Goal: Task Accomplishment & Management: Complete application form

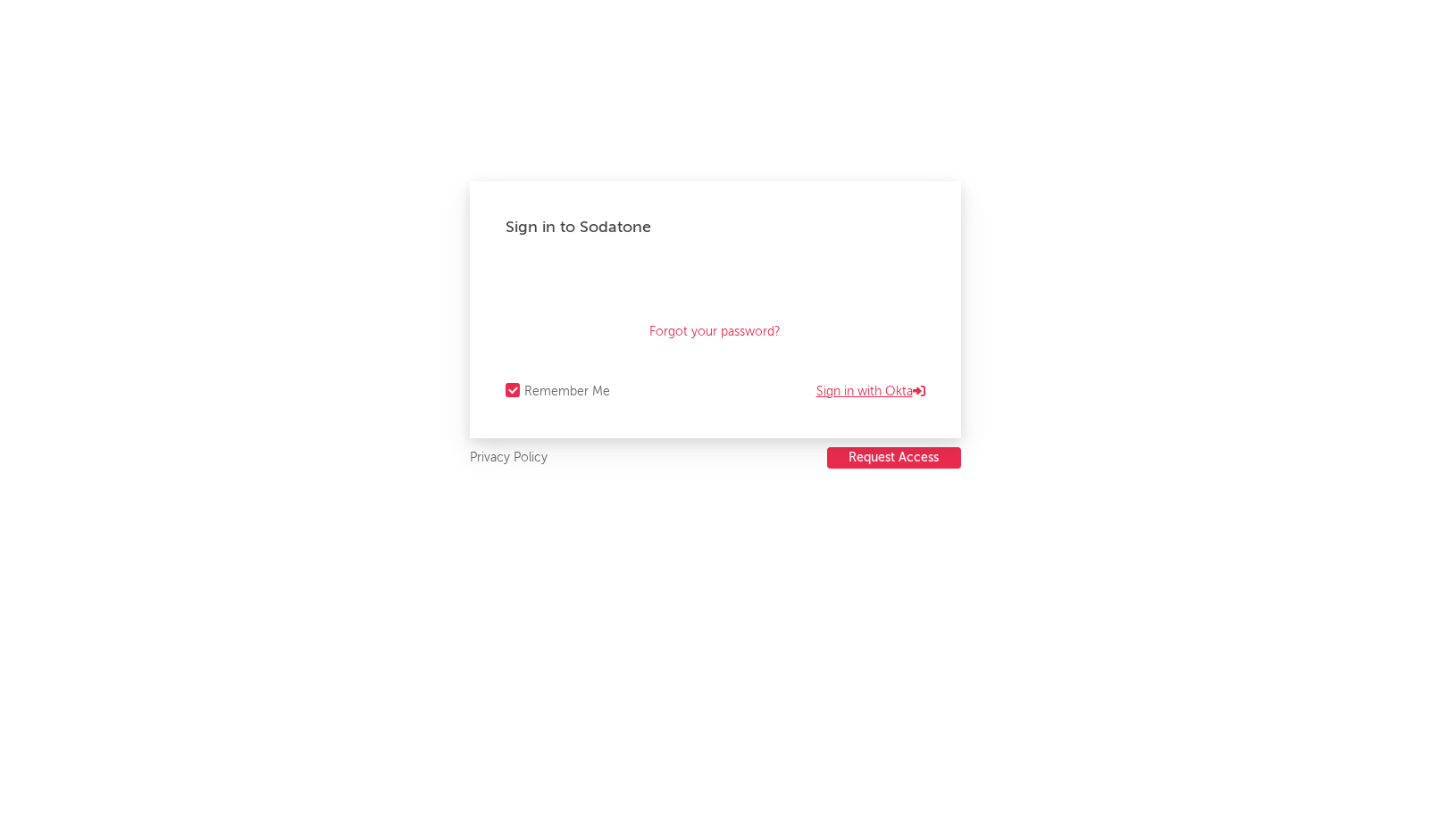
click at [855, 388] on link "Sign in with Okta" at bounding box center [870, 391] width 109 height 21
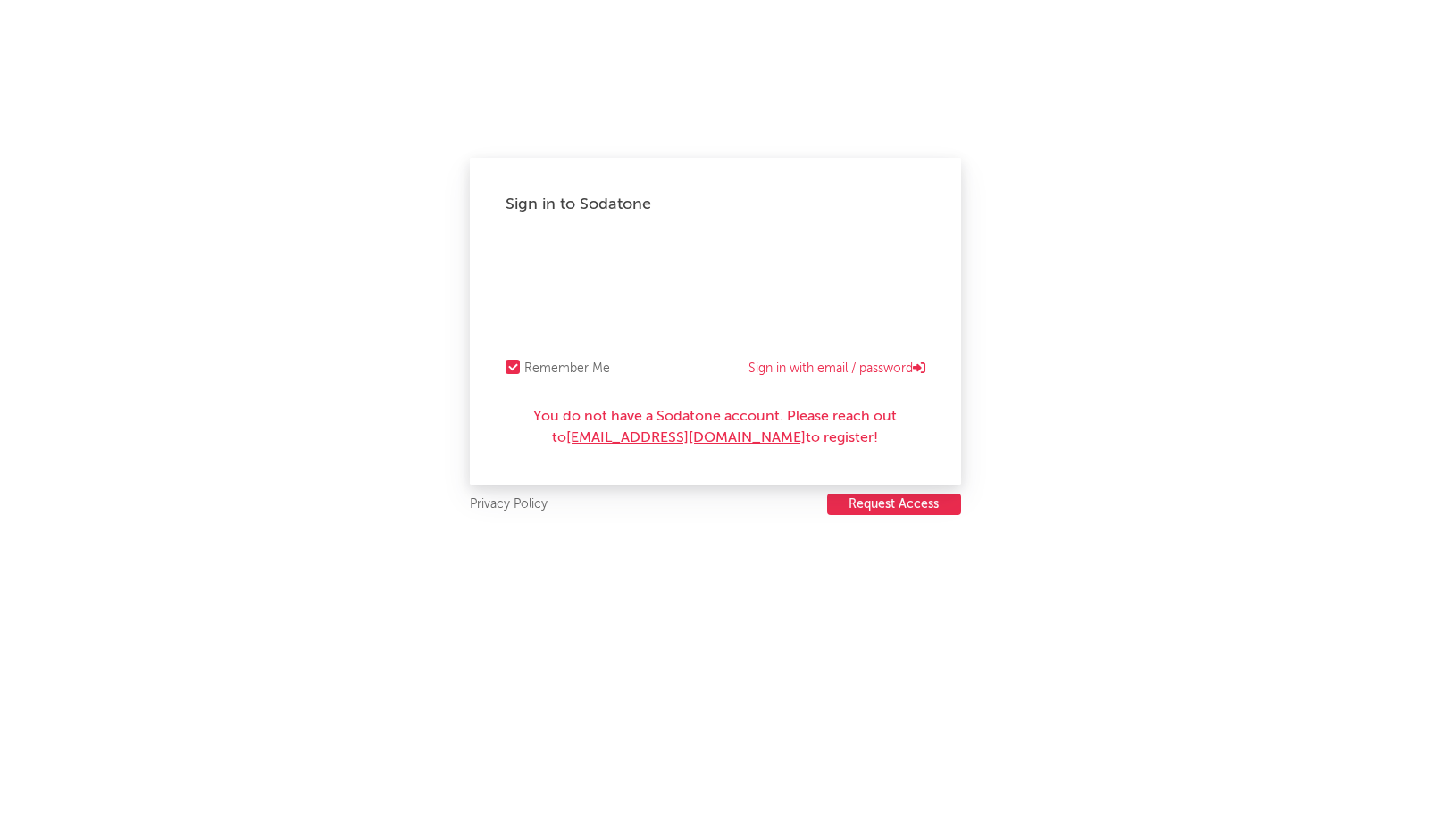
click at [878, 506] on button "Request Access" at bounding box center [894, 504] width 134 height 21
drag, startPoint x: 777, startPoint y: 437, endPoint x: 576, endPoint y: 438, distance: 200.9
click at [576, 438] on div "You do not have a Sodatone account. Please reach out to [EMAIL_ADDRESS][DOMAIN_…" at bounding box center [715, 427] width 420 height 43
copy div "[EMAIL_ADDRESS][DOMAIN_NAME]"
click at [817, 364] on link "Sign in with email / password" at bounding box center [836, 368] width 177 height 21
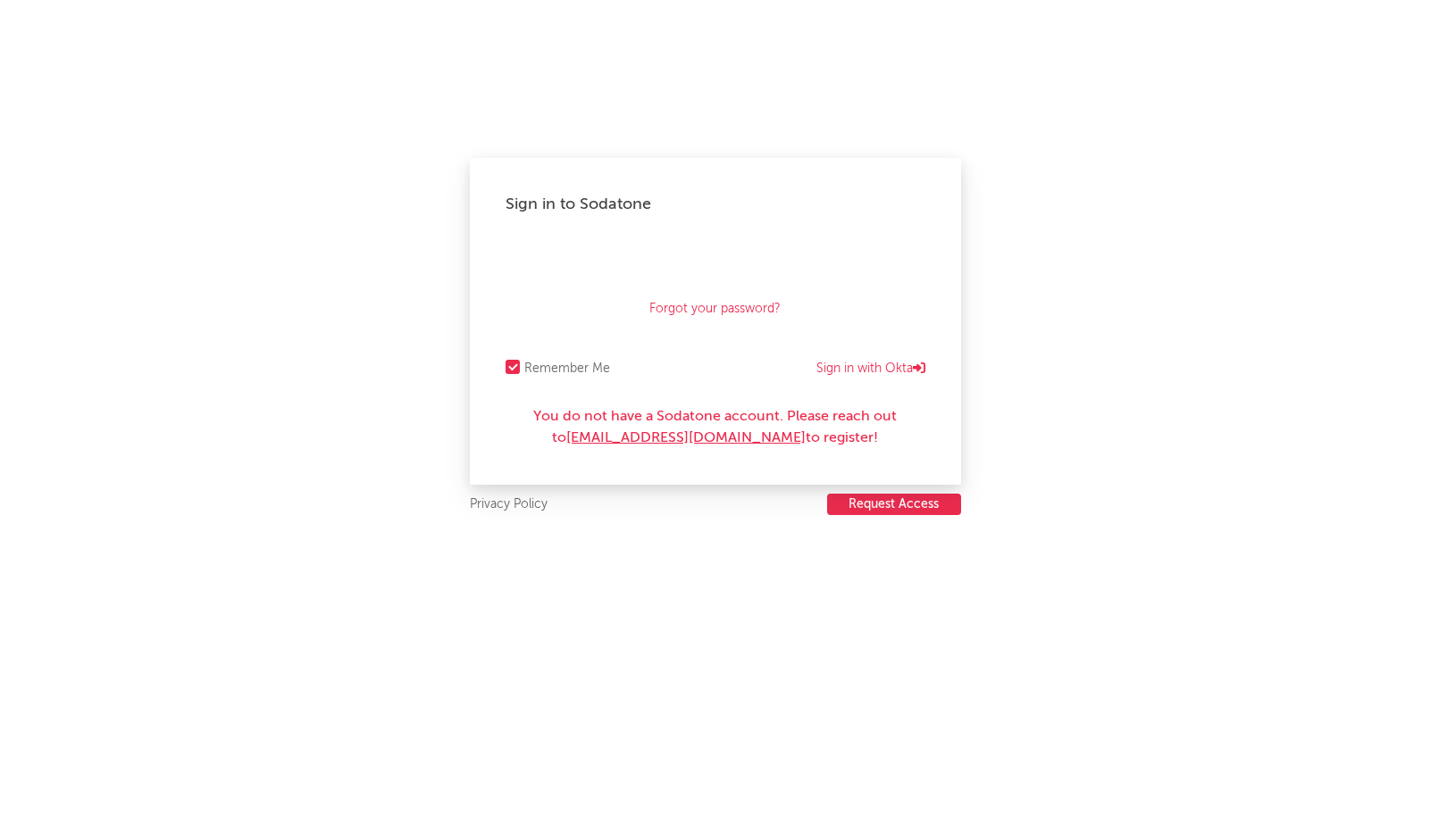
click at [555, 232] on div "Sign in to Sodatone Forgot your password? Remember Me Sign in with Okta You do …" at bounding box center [715, 321] width 491 height 327
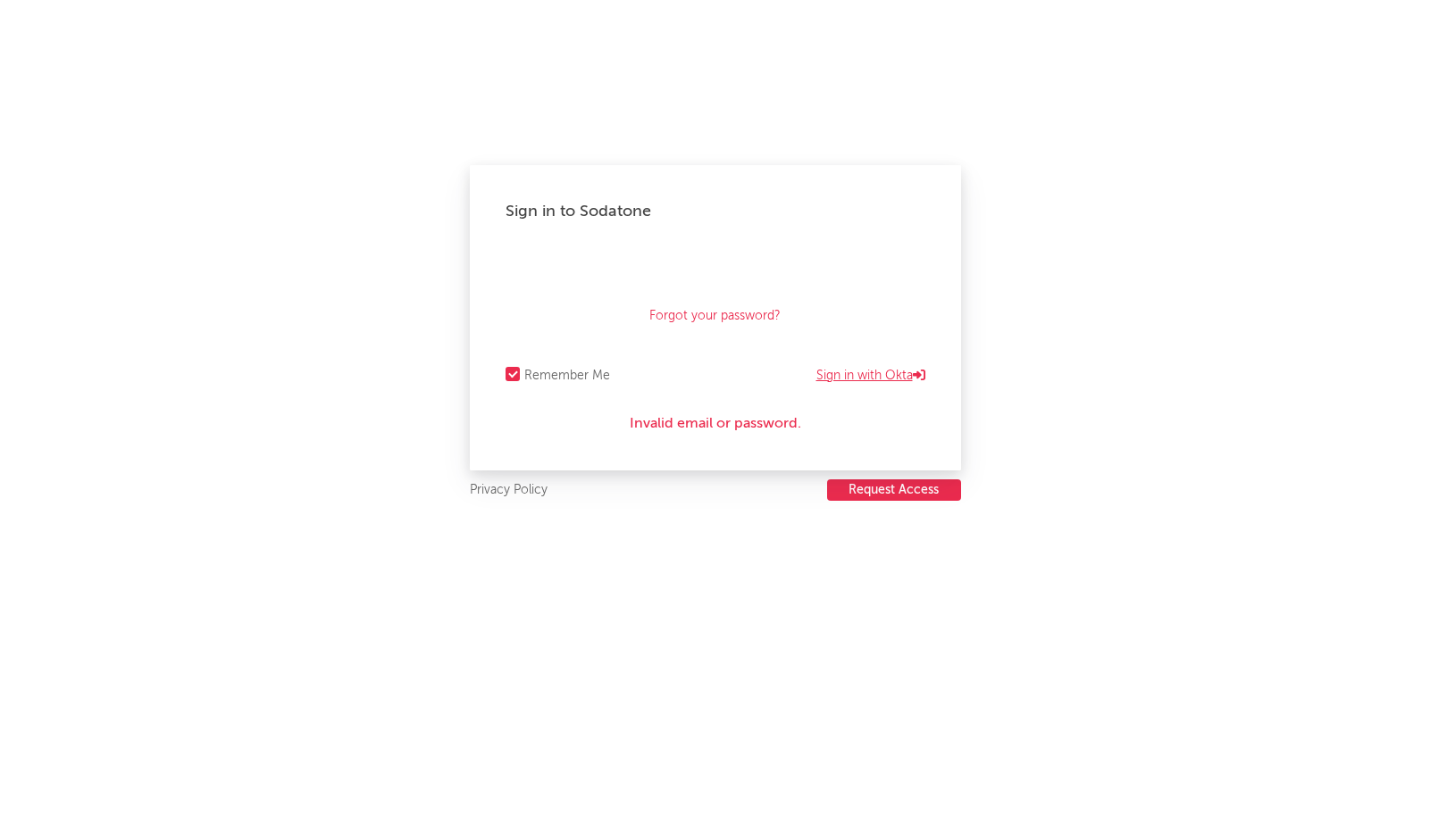
click at [865, 372] on link "Sign in with Okta" at bounding box center [870, 375] width 109 height 21
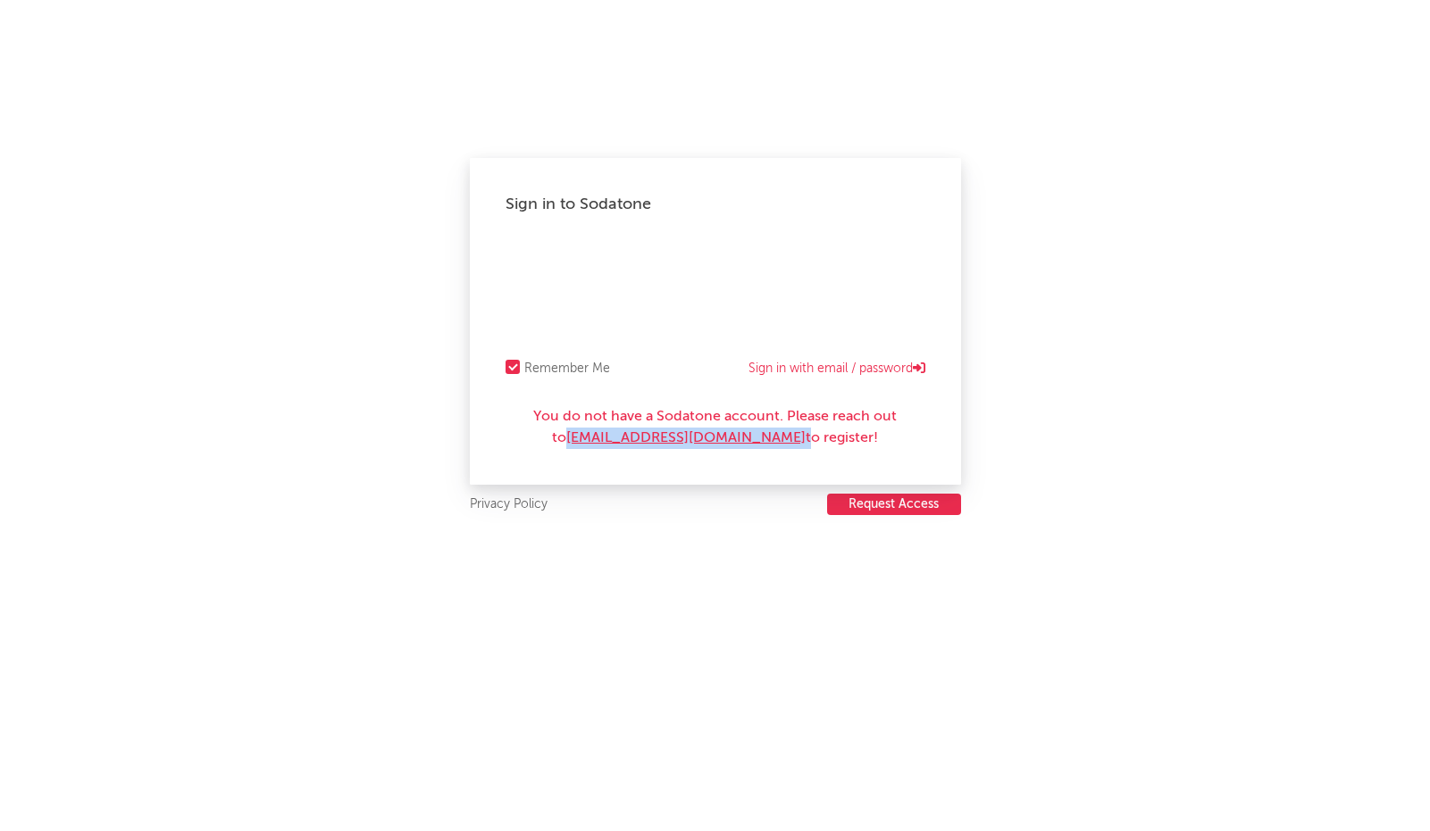
drag, startPoint x: 779, startPoint y: 435, endPoint x: 579, endPoint y: 433, distance: 200.0
click at [579, 433] on div "You do not have a Sodatone account. Please reach out to [EMAIL_ADDRESS][DOMAIN_…" at bounding box center [715, 427] width 420 height 43
copy div "[EMAIL_ADDRESS][DOMAIN_NAME]"
click at [895, 498] on button "Request Access" at bounding box center [894, 504] width 134 height 21
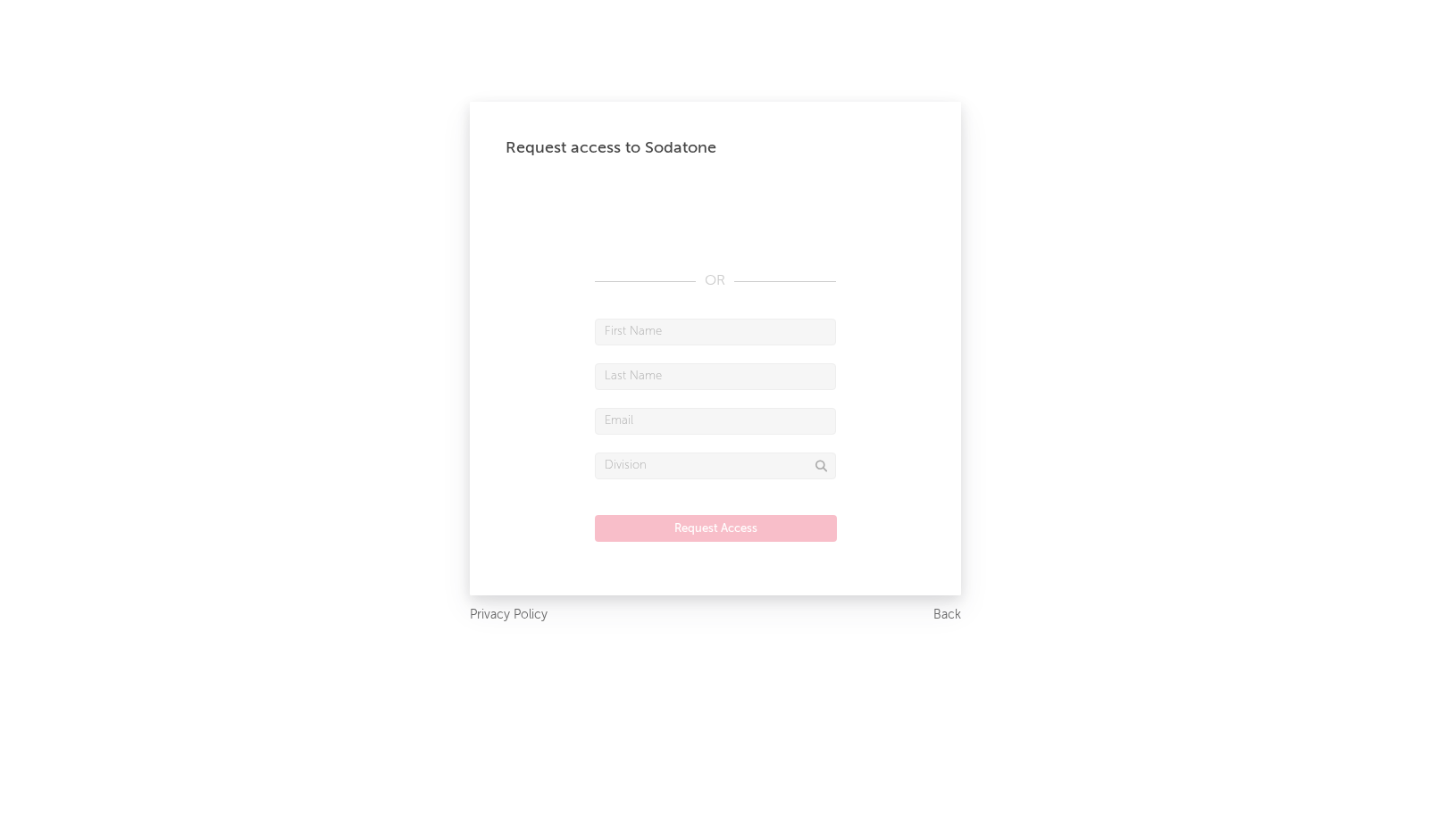
click at [724, 346] on form "Request Access" at bounding box center [715, 439] width 420 height 241
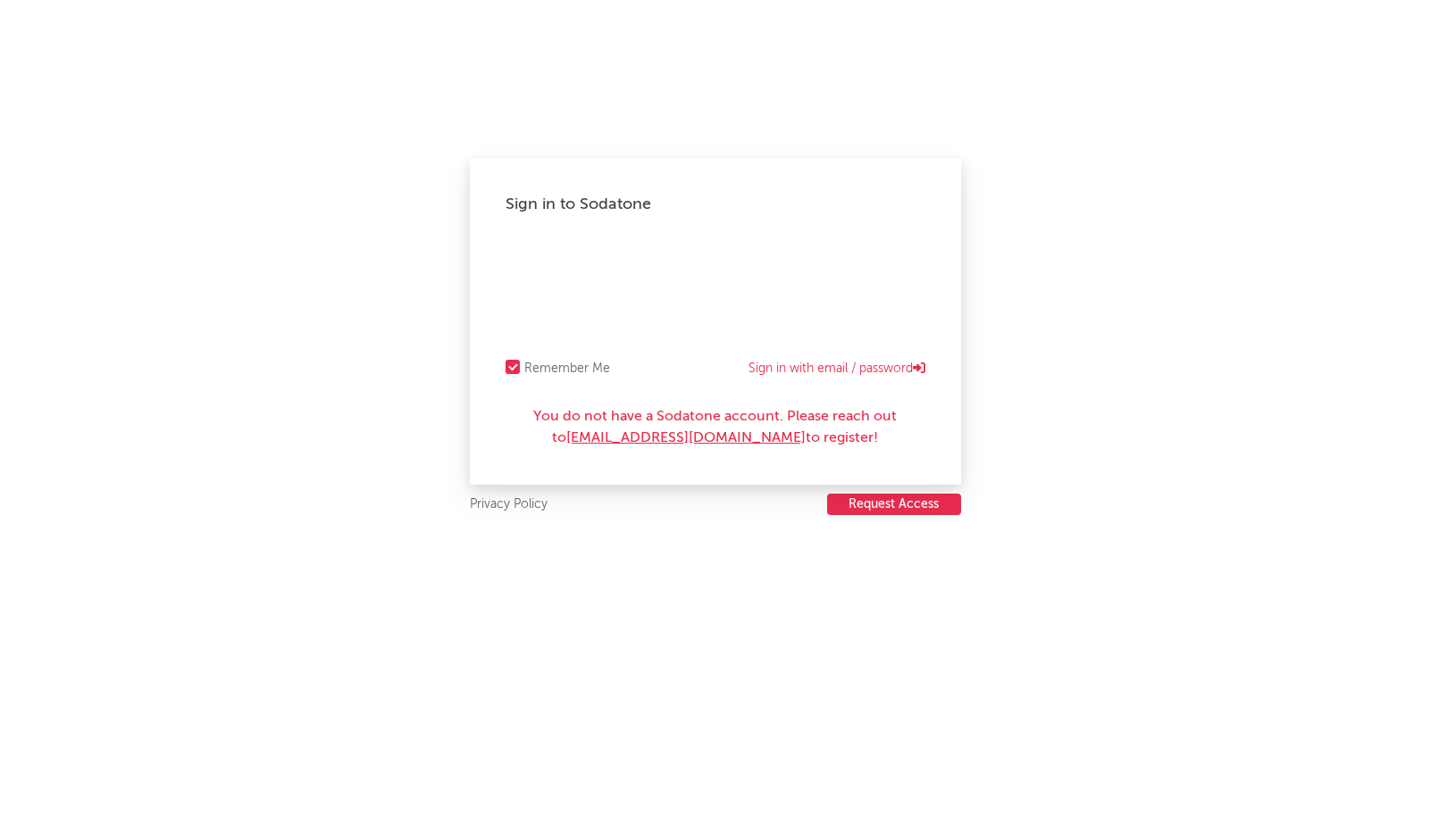
click at [872, 500] on button "Request Access" at bounding box center [894, 504] width 134 height 21
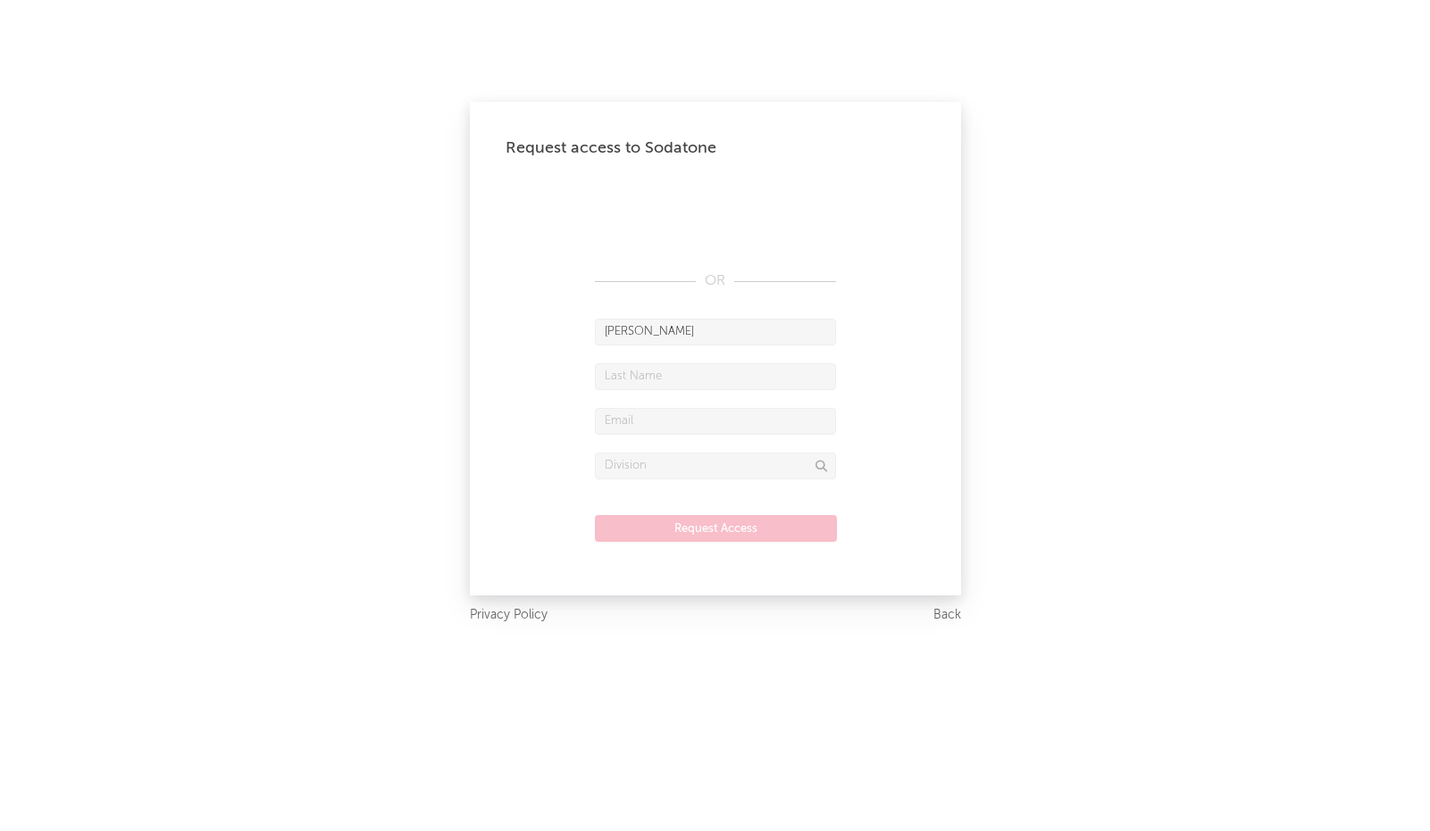
type input "Mavis"
click at [725, 379] on input "text" at bounding box center [715, 376] width 241 height 27
type input "Simpson-Ernst"
click at [686, 426] on input "text" at bounding box center [715, 421] width 241 height 27
paste input "[EMAIL_ADDRESS][DOMAIN_NAME]"
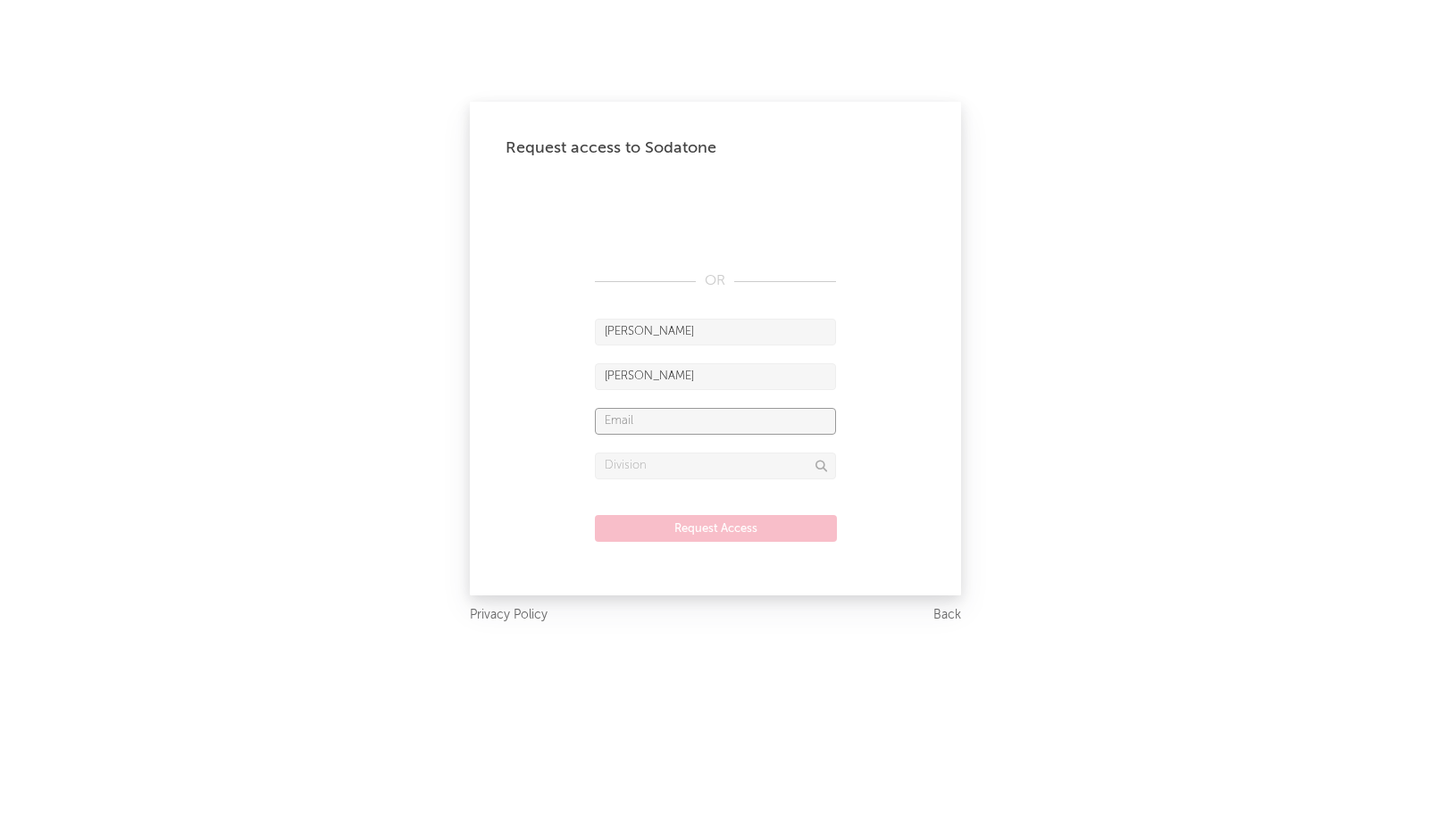
type input "[EMAIL_ADDRESS][DOMAIN_NAME]"
click at [709, 426] on input "[EMAIL_ADDRESS][DOMAIN_NAME]" at bounding box center [715, 421] width 241 height 27
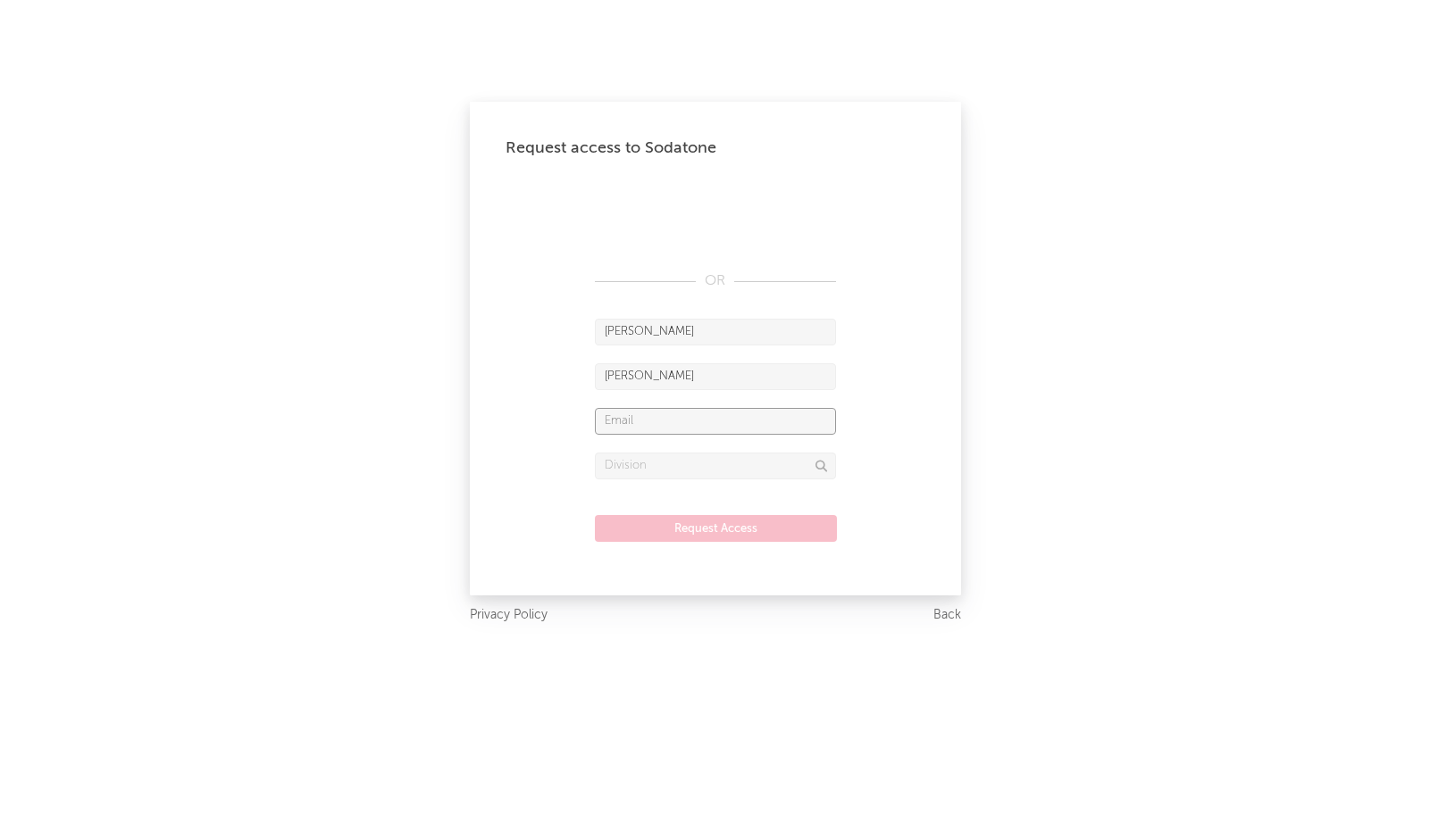
paste input "[PERSON_NAME][EMAIL_ADDRESS][PERSON_NAME][DOMAIN_NAME]"
type input "[PERSON_NAME][EMAIL_ADDRESS][PERSON_NAME][DOMAIN_NAME]"
click at [767, 471] on input "text" at bounding box center [715, 466] width 241 height 27
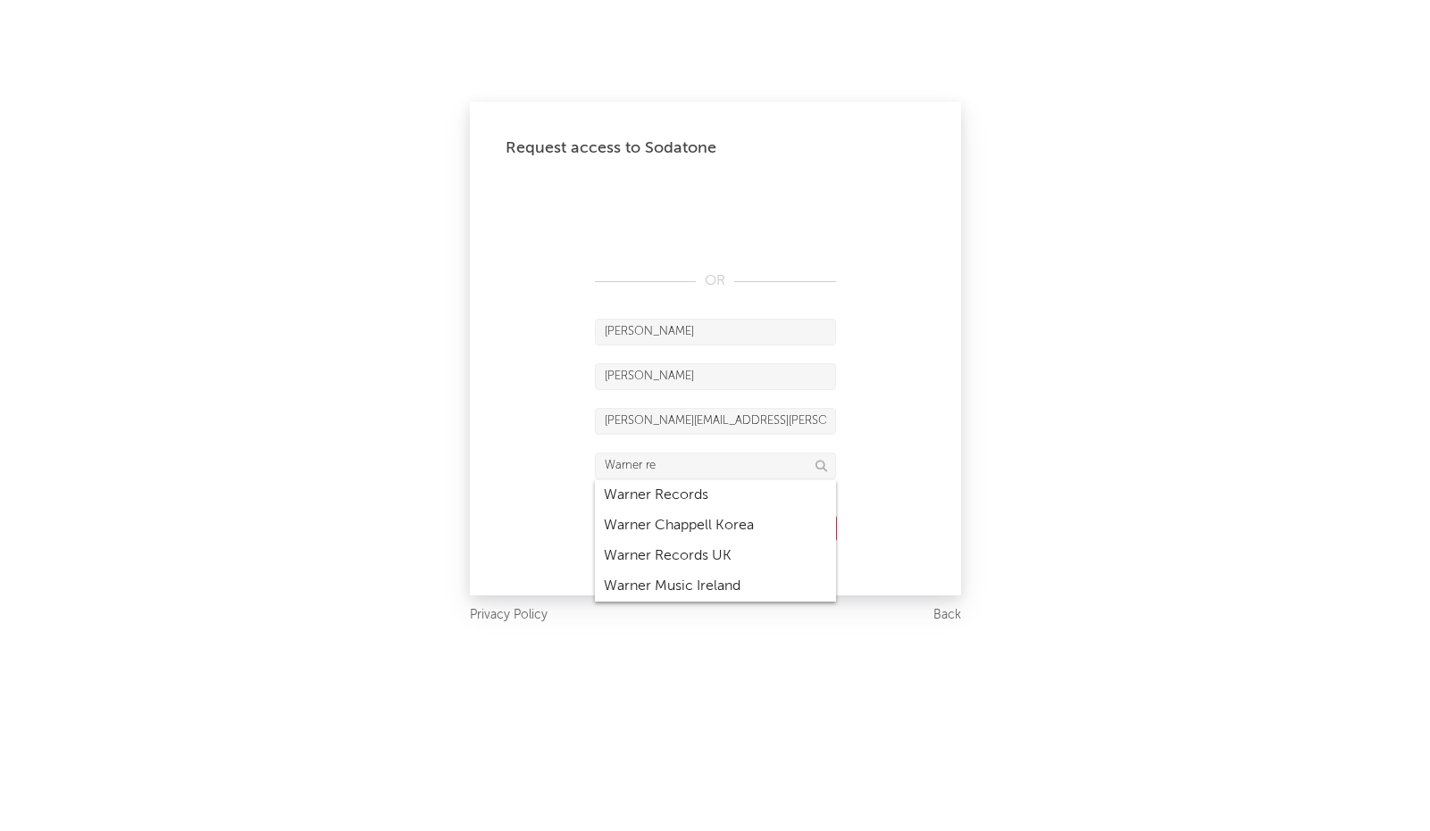
click at [713, 507] on div "Warner Records" at bounding box center [715, 495] width 241 height 30
type input "Warner Records"
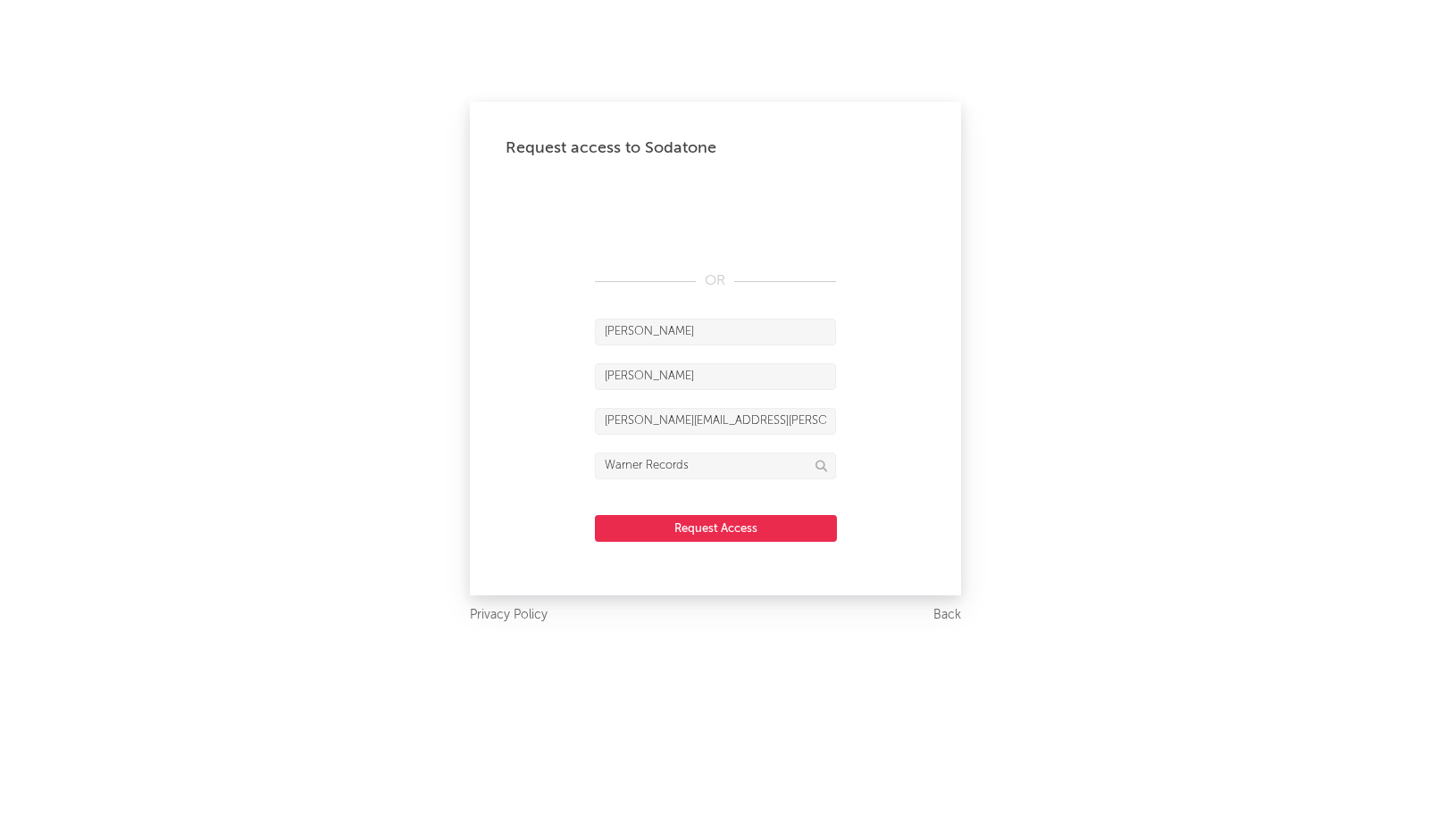
click at [749, 521] on button "Request Access" at bounding box center [716, 528] width 242 height 27
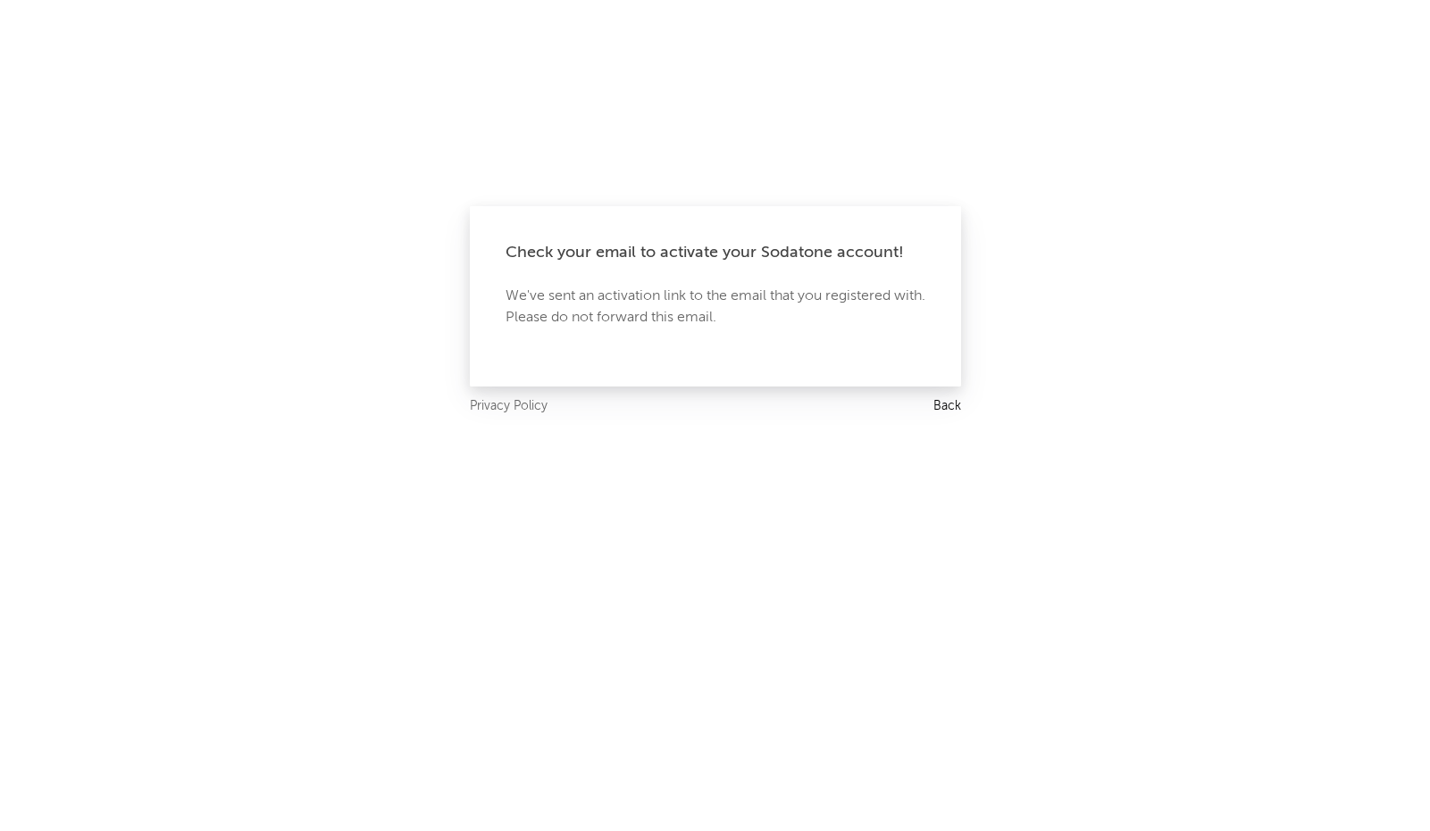
click at [942, 402] on link "Back" at bounding box center [947, 407] width 28 height 22
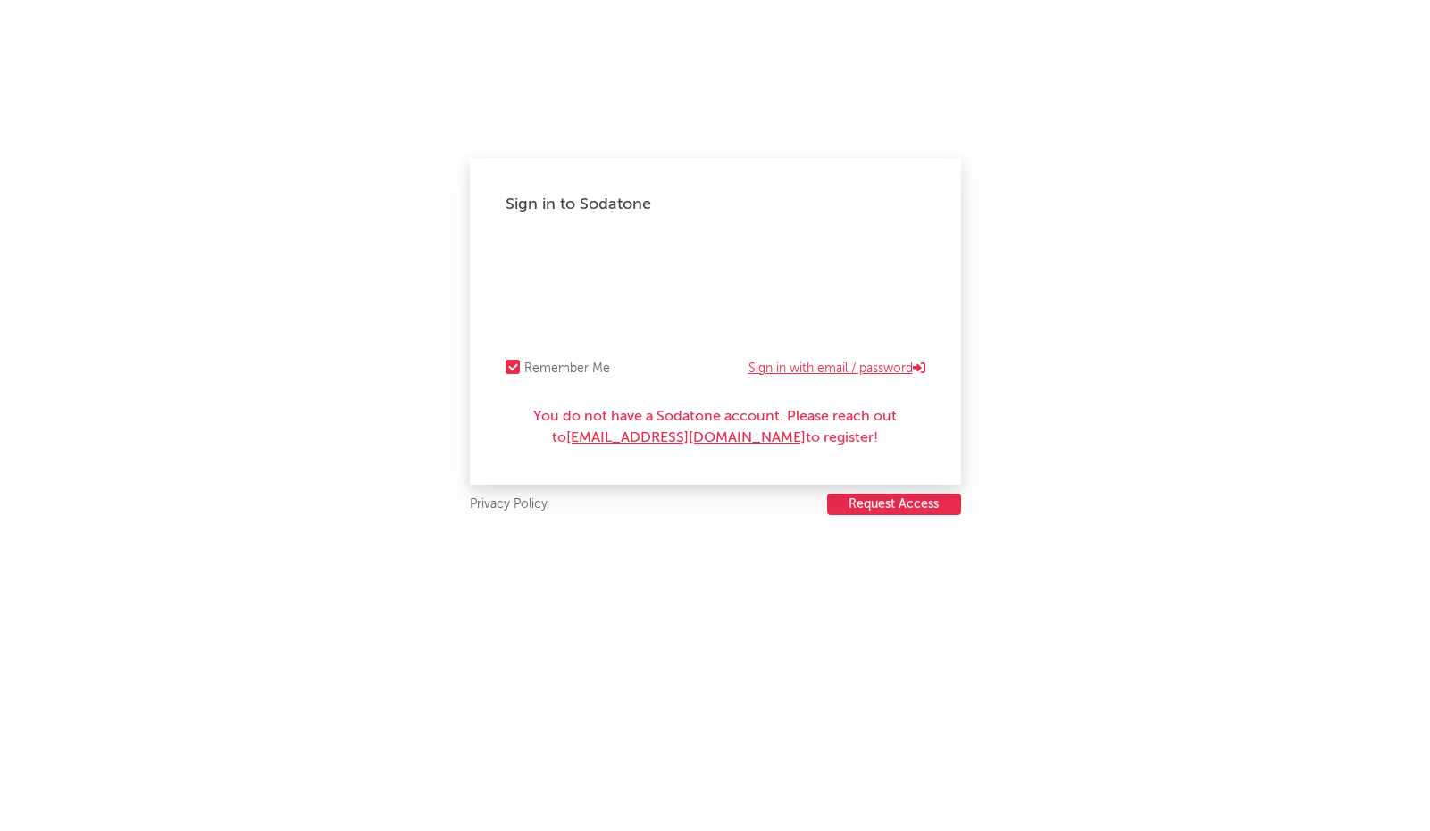
click at [839, 368] on link "Sign in with email / password" at bounding box center [836, 368] width 177 height 21
click at [762, 309] on link "Forgot your password?" at bounding box center [714, 308] width 131 height 21
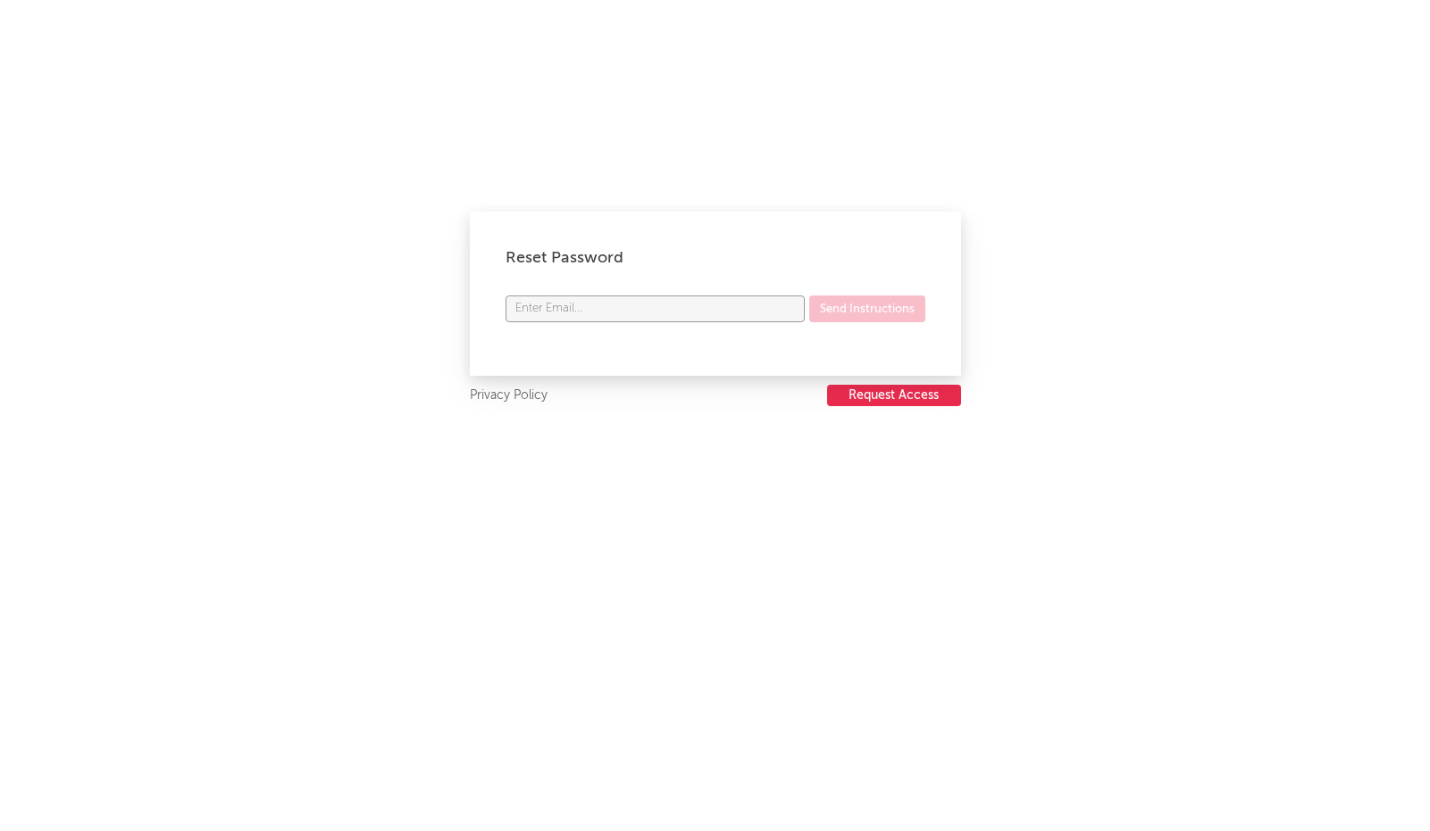
click at [762, 309] on input "text" at bounding box center [654, 309] width 299 height 27
paste input "[PERSON_NAME][EMAIL_ADDRESS][PERSON_NAME][DOMAIN_NAME]"
type input "[PERSON_NAME][EMAIL_ADDRESS][PERSON_NAME][DOMAIN_NAME]"
click at [866, 310] on button "Send Instructions" at bounding box center [867, 309] width 116 height 27
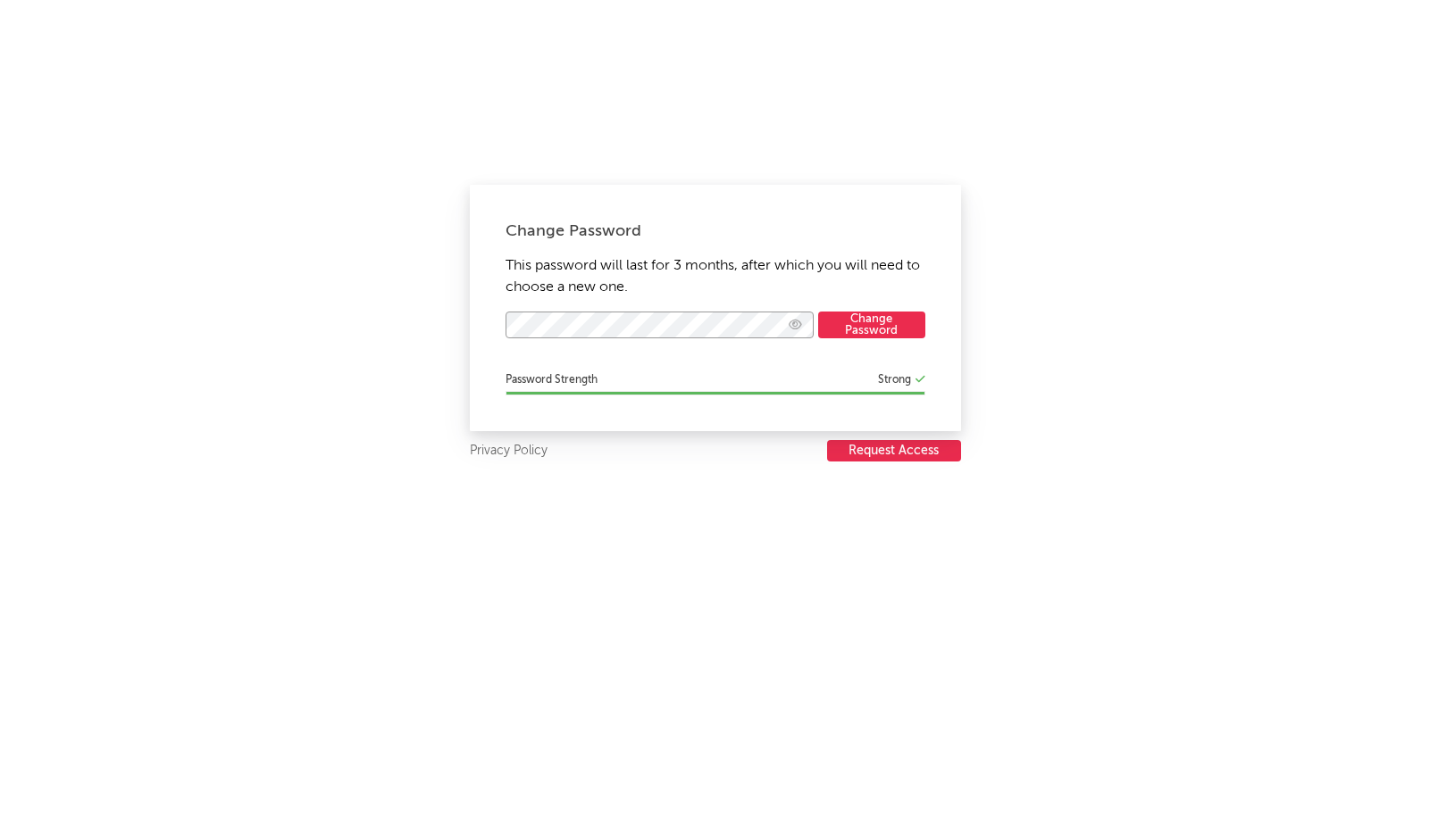
click at [796, 320] on icon "button" at bounding box center [794, 325] width 13 height 12
click at [796, 320] on icon "button" at bounding box center [795, 325] width 14 height 12
click at [839, 320] on button "Change Password" at bounding box center [871, 325] width 107 height 27
click at [859, 328] on form "mavis.simpson-ernst@warnerrecords.com Change Password" at bounding box center [715, 334] width 420 height 45
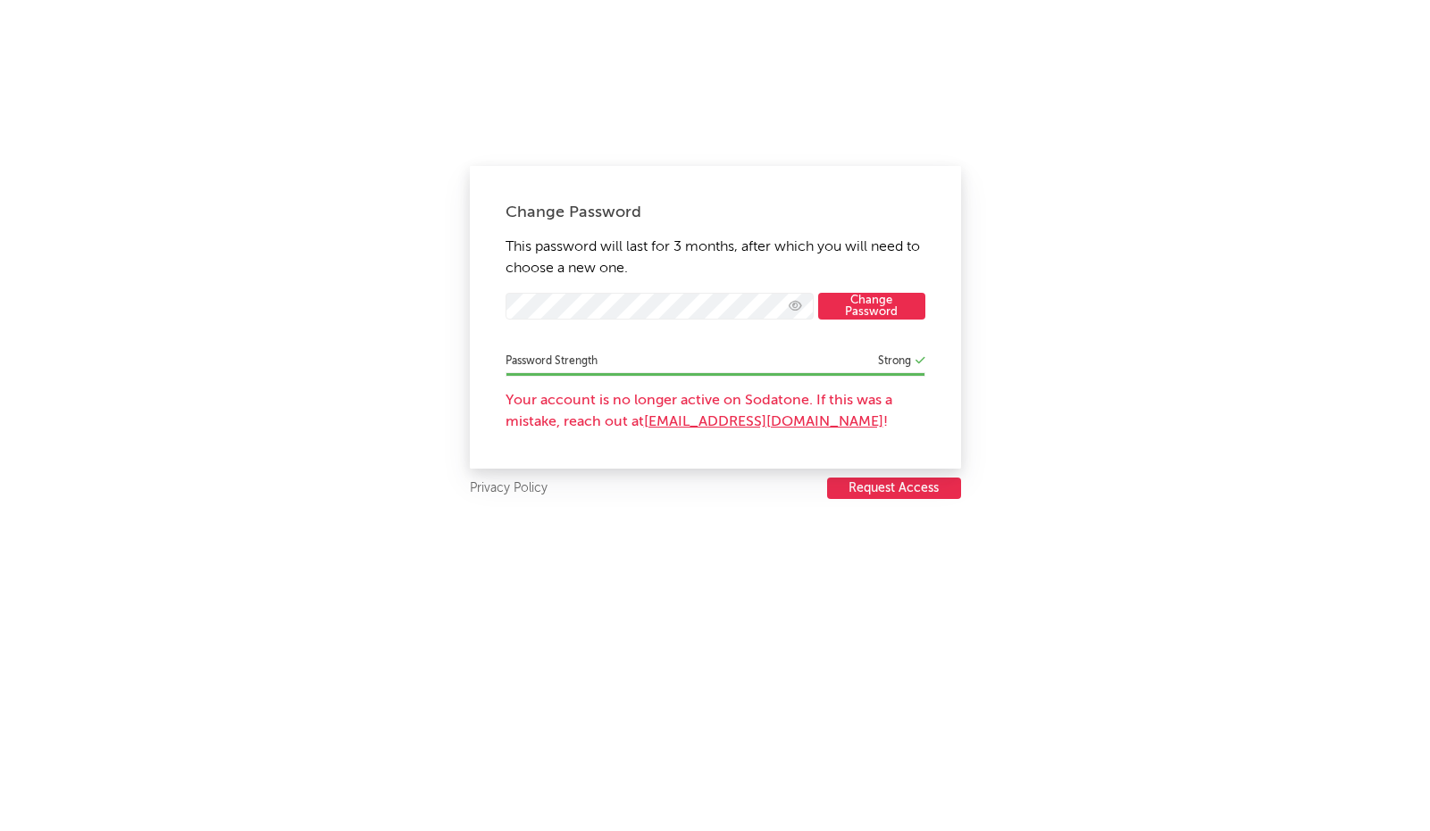
click at [880, 491] on button "Request Access" at bounding box center [894, 488] width 134 height 21
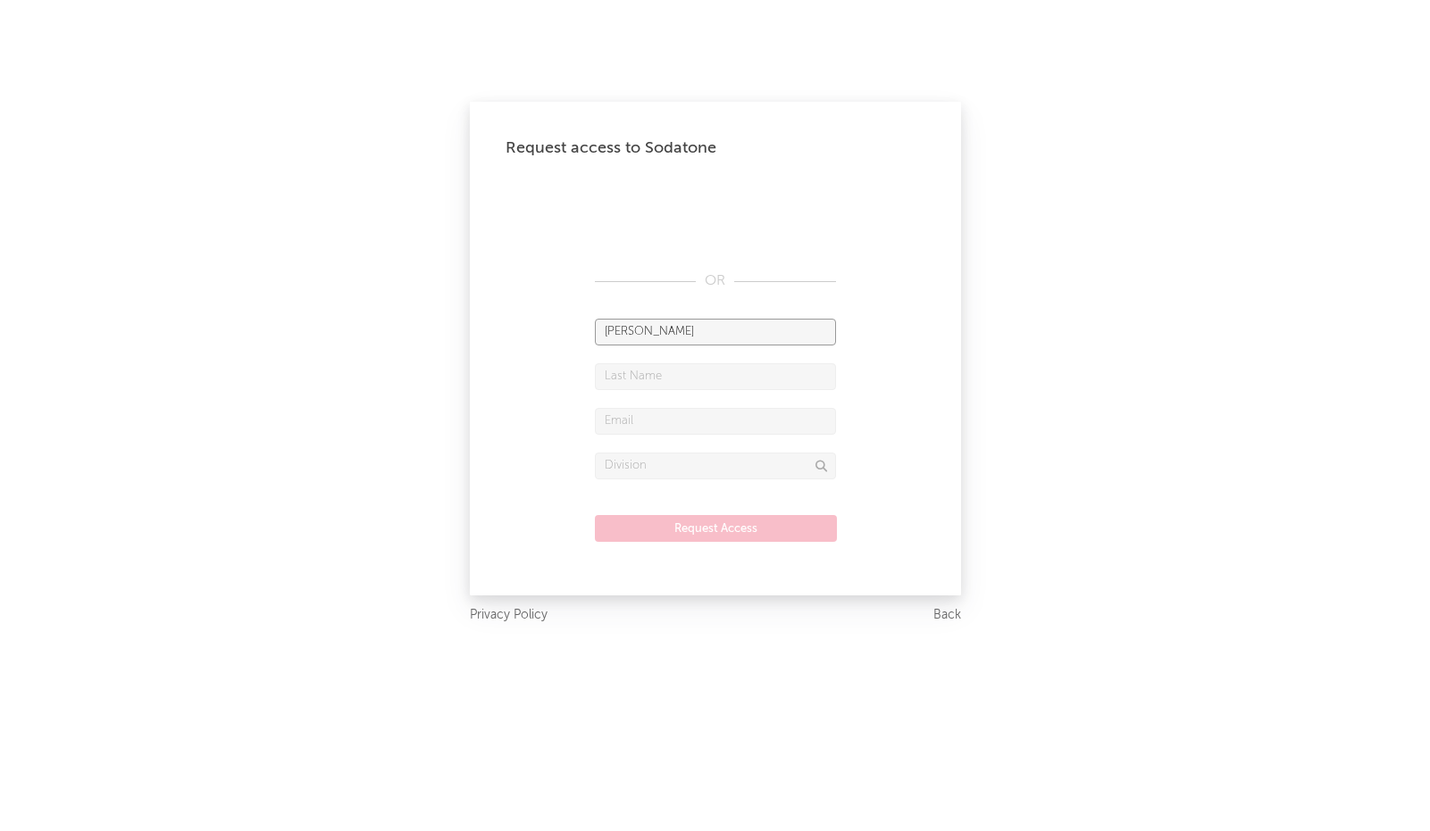
type input "Mavis"
click at [705, 373] on input "text" at bounding box center [715, 376] width 241 height 27
type input "Simpson-Ernst"
click at [654, 420] on input "text" at bounding box center [715, 421] width 241 height 27
paste input "mavis.simpson-ernst@warnerrecords.com"
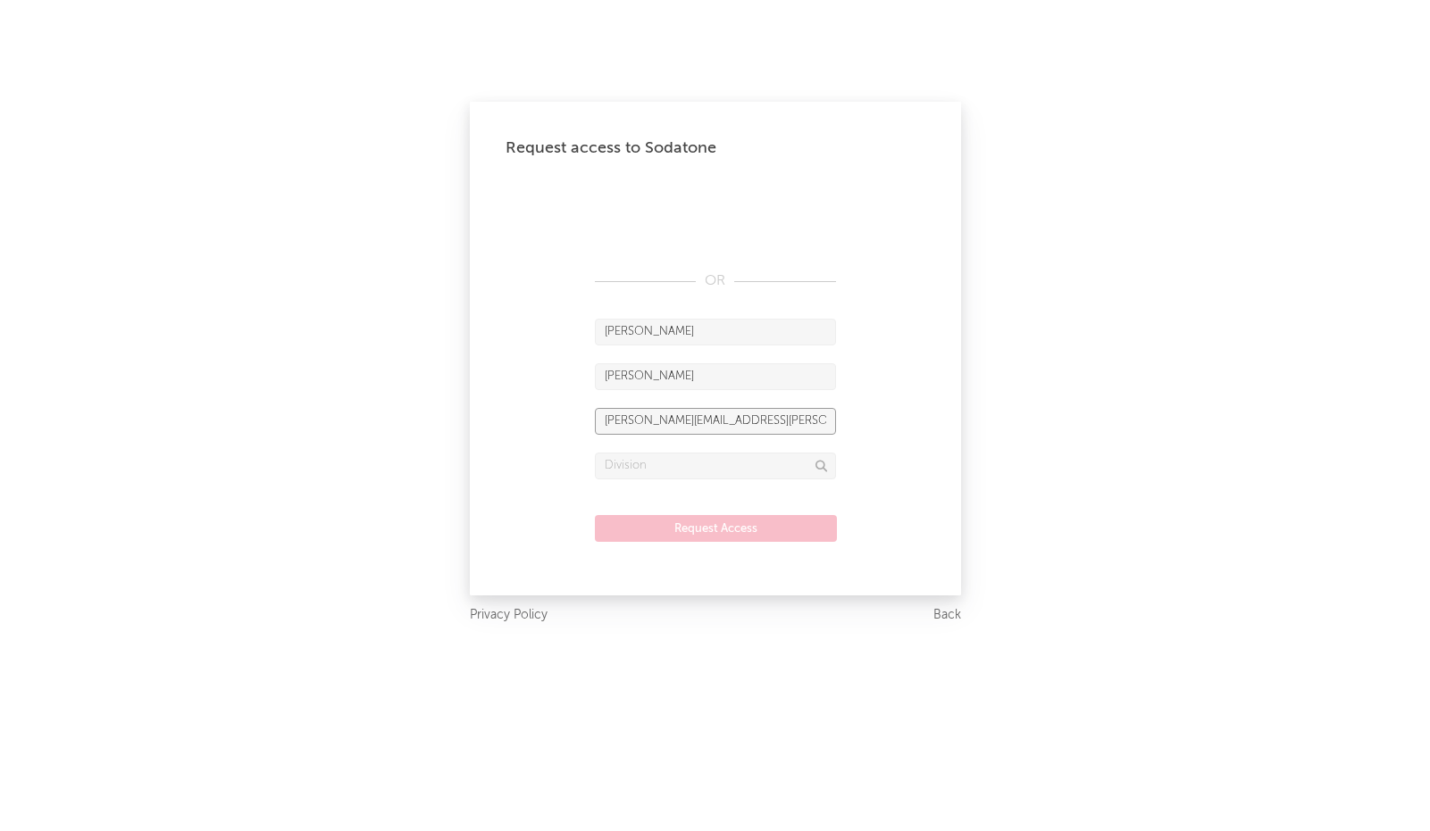
type input "mavis.simpson-ernst@warnerrecords.com"
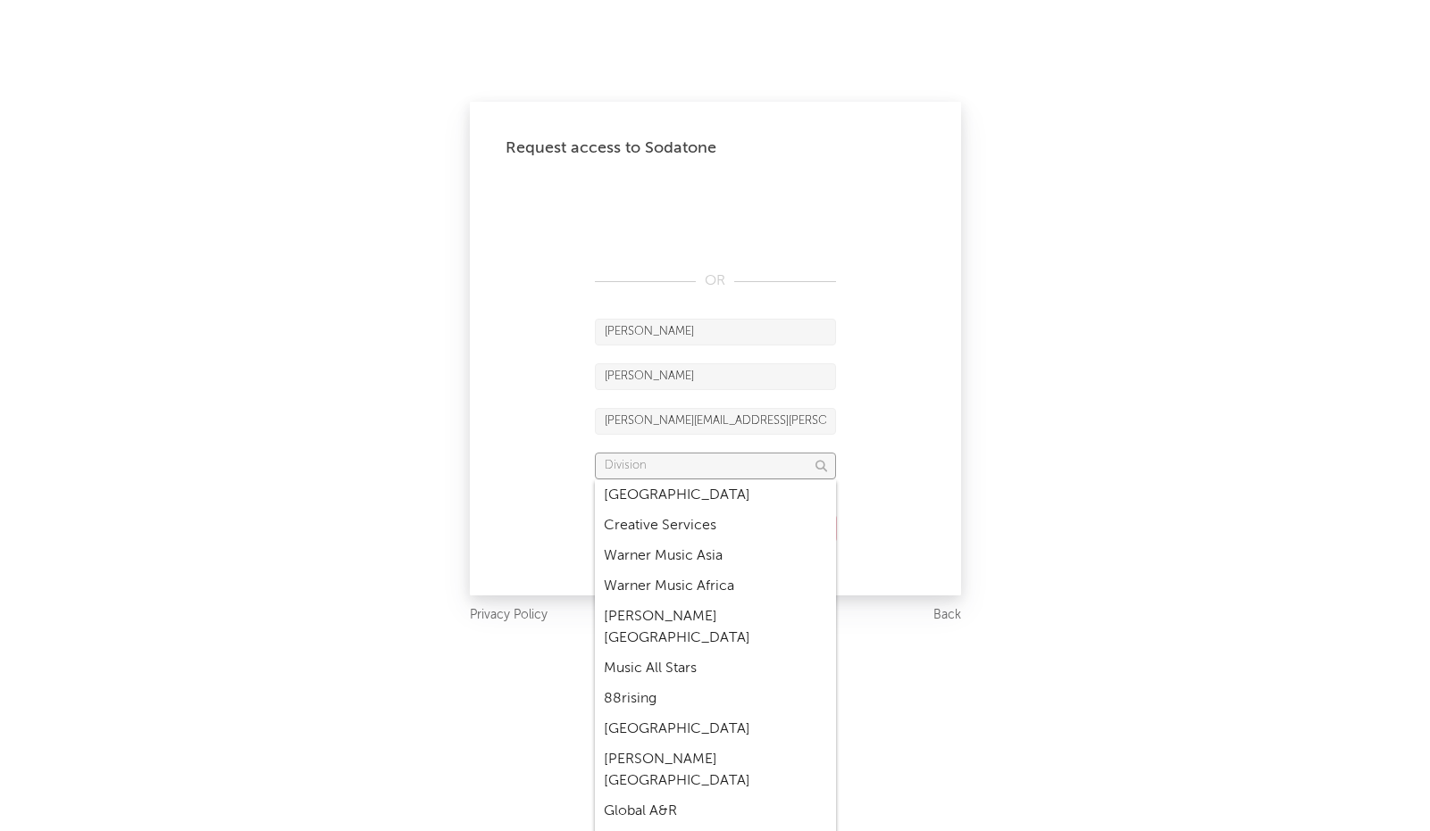
click at [663, 460] on input "text" at bounding box center [715, 466] width 241 height 27
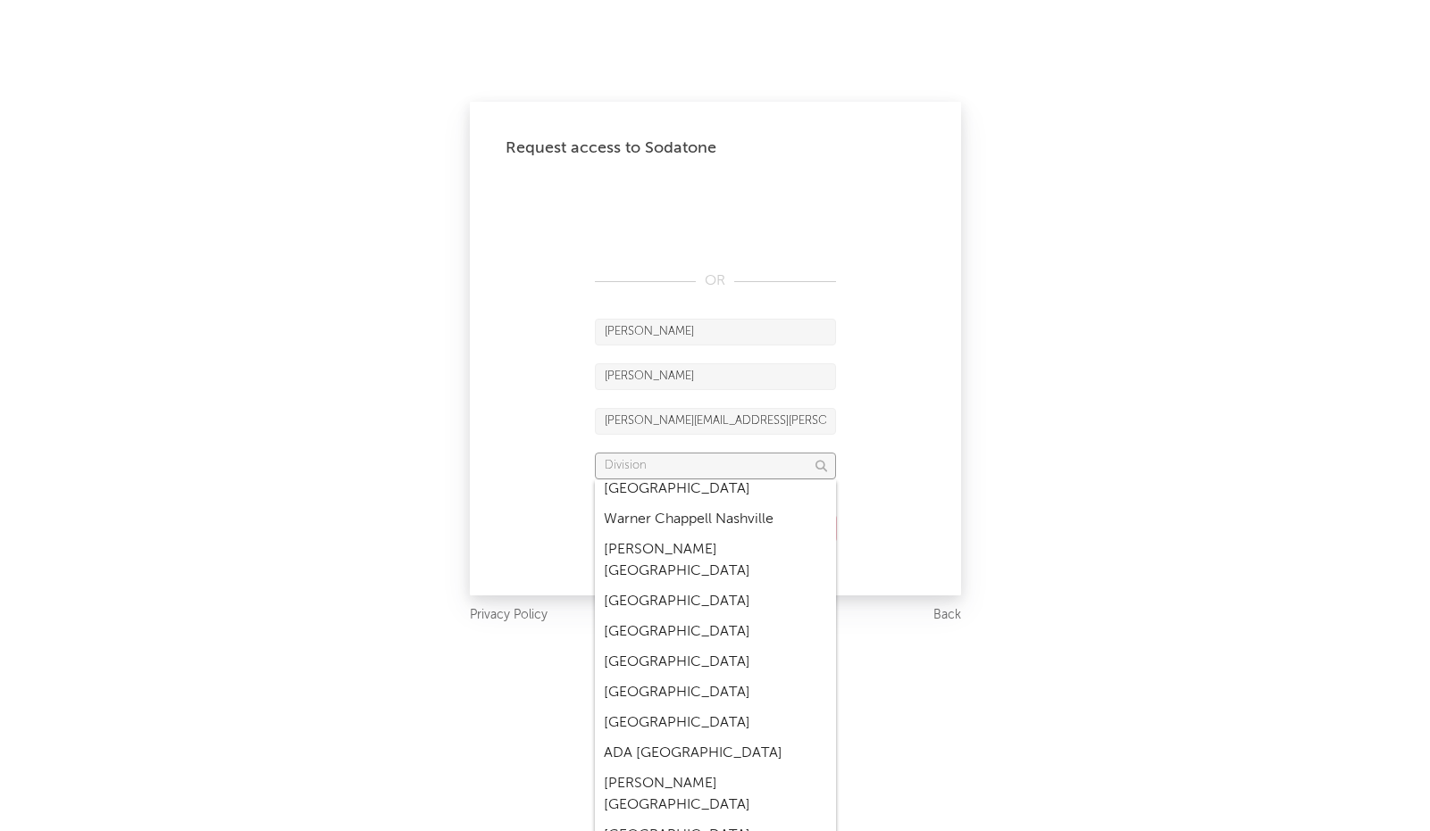
scroll to position [5820, 0]
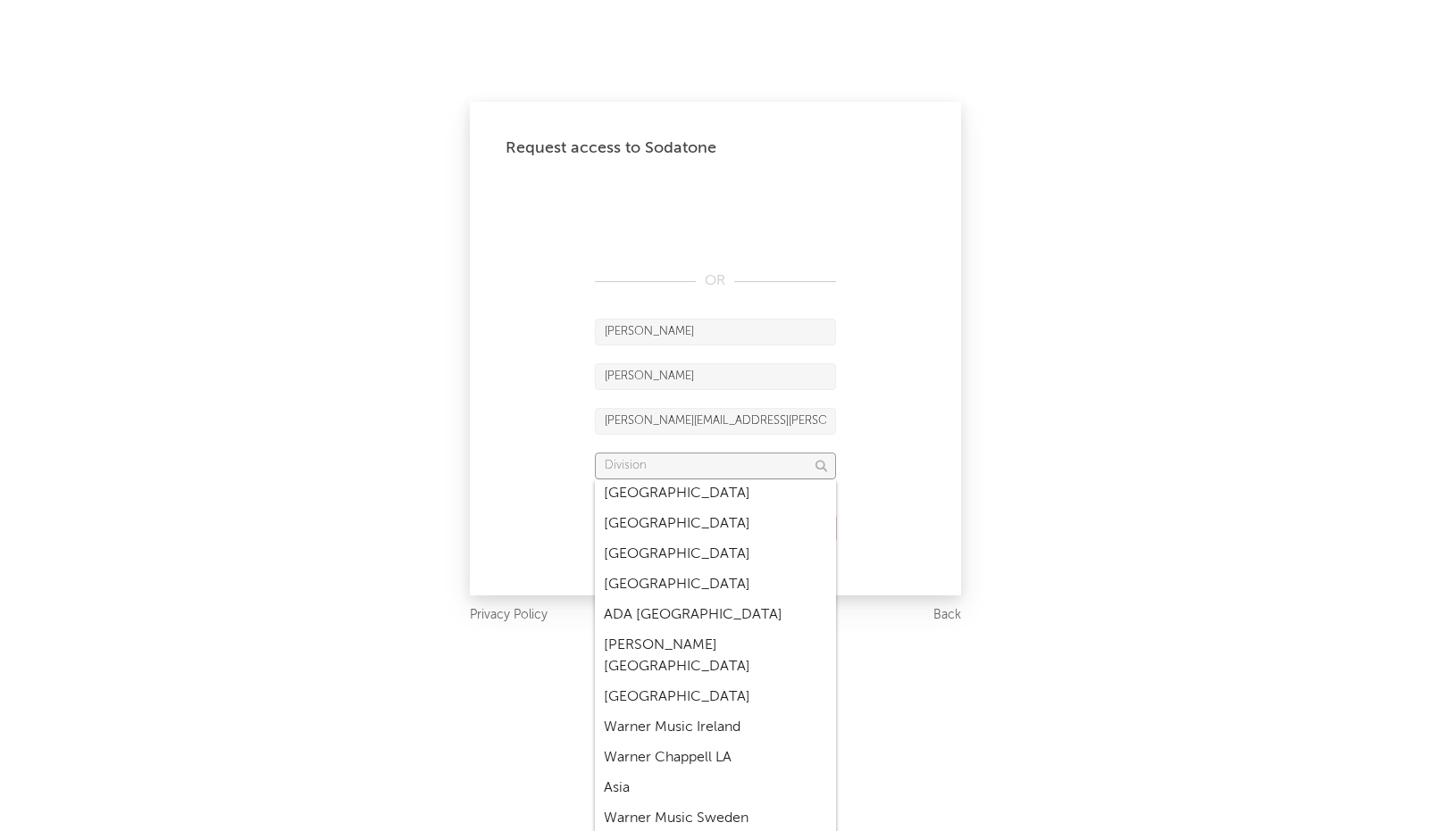
click at [695, 463] on input "text" at bounding box center [715, 466] width 241 height 27
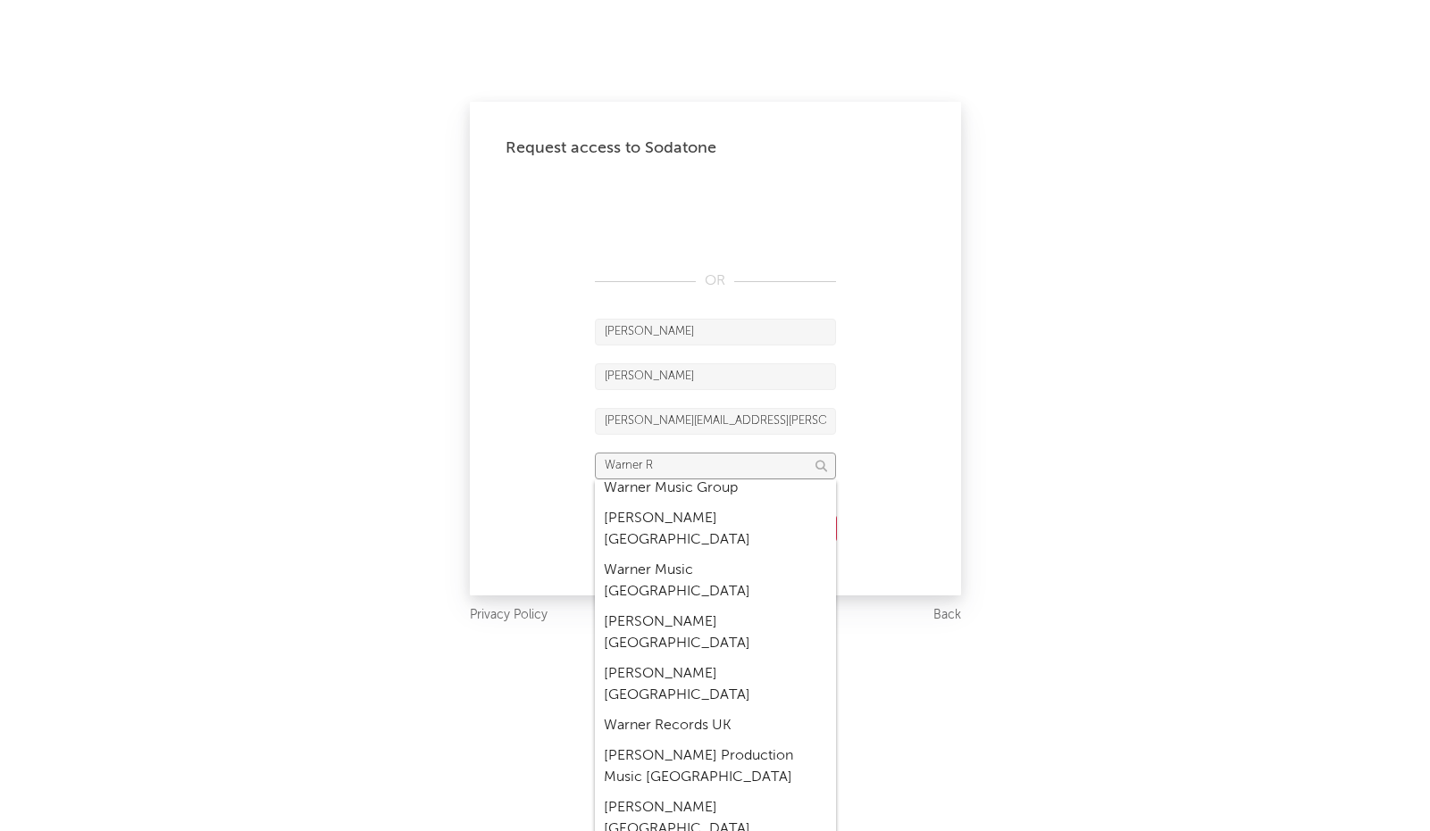
scroll to position [0, 0]
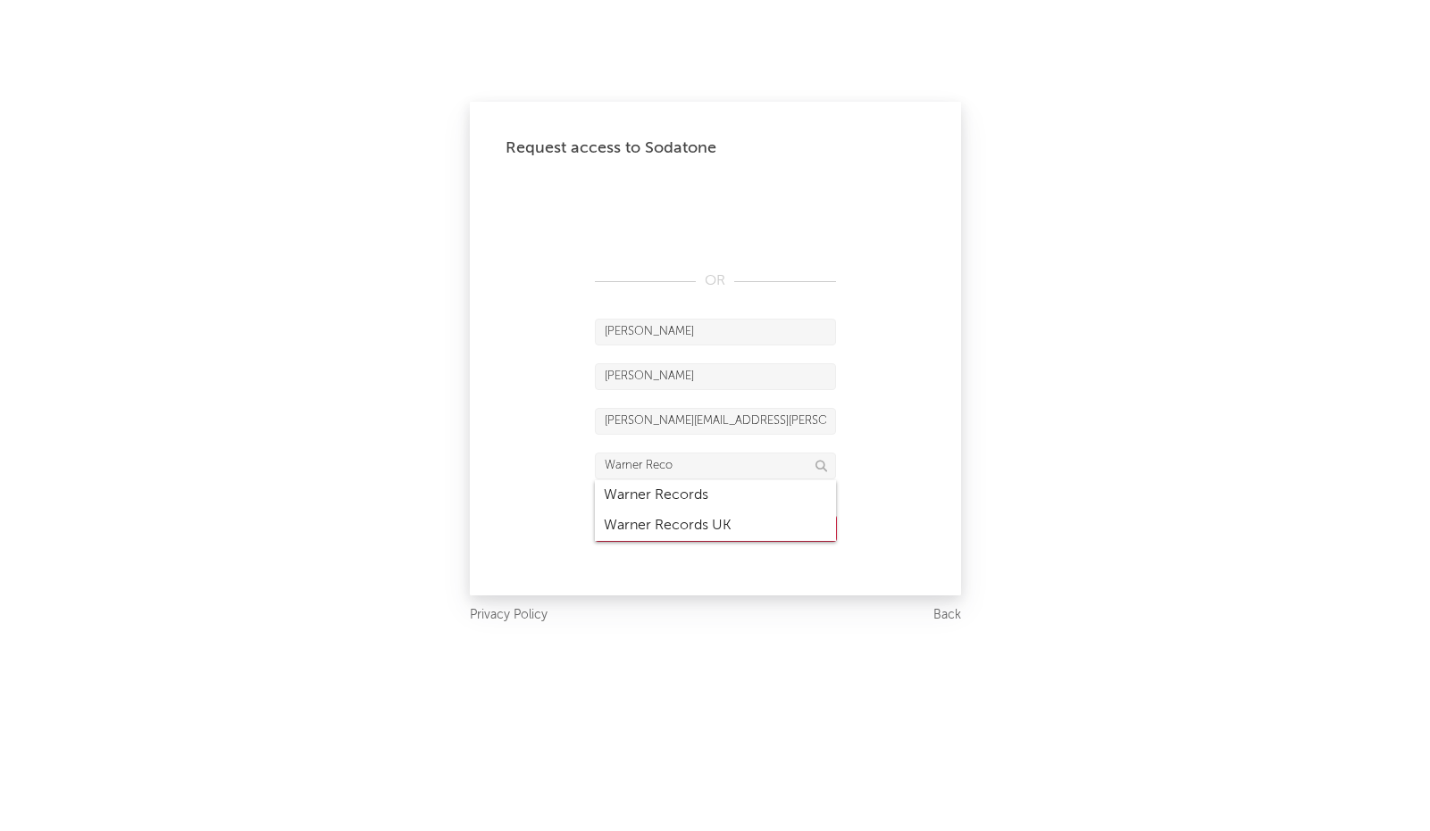
click at [730, 503] on div "Warner Records" at bounding box center [715, 495] width 241 height 30
type input "Warner Records"
click at [738, 525] on button "Request Access" at bounding box center [716, 528] width 242 height 27
